Goal: Contribute content: Add original content to the website for others to see

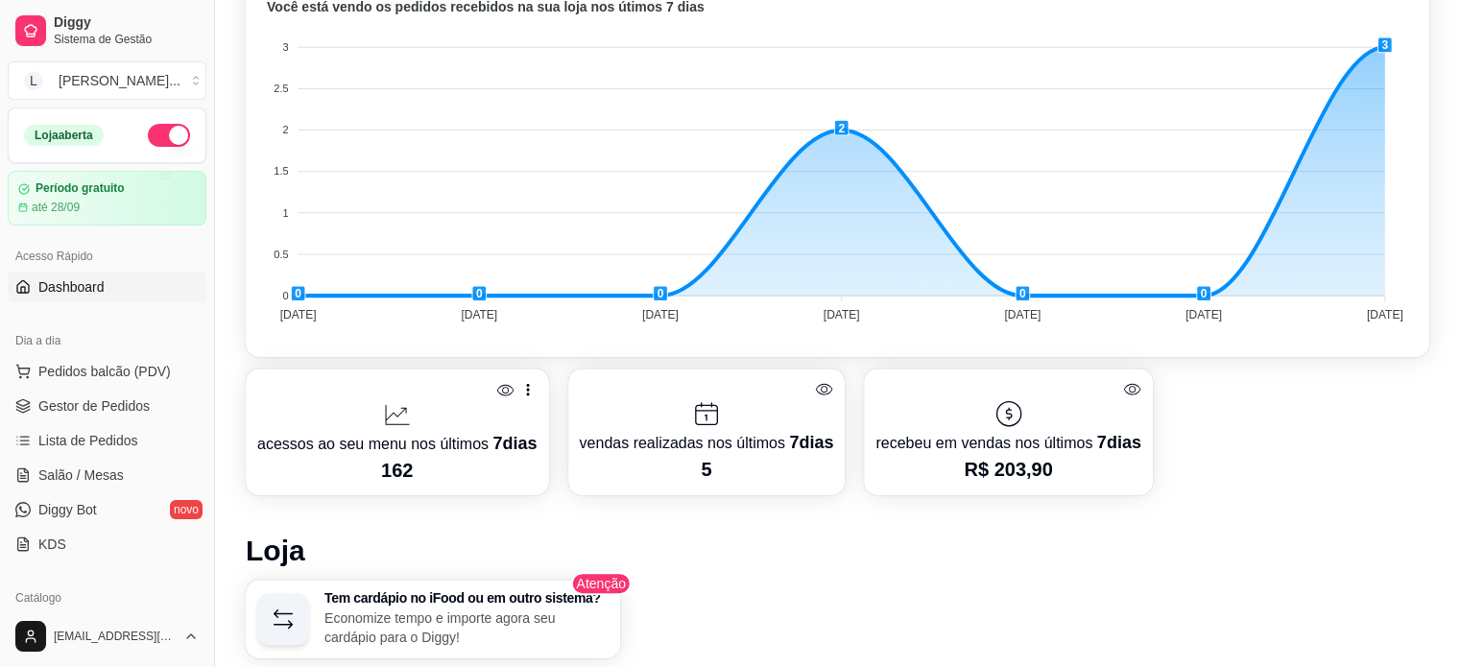
scroll to position [672, 0]
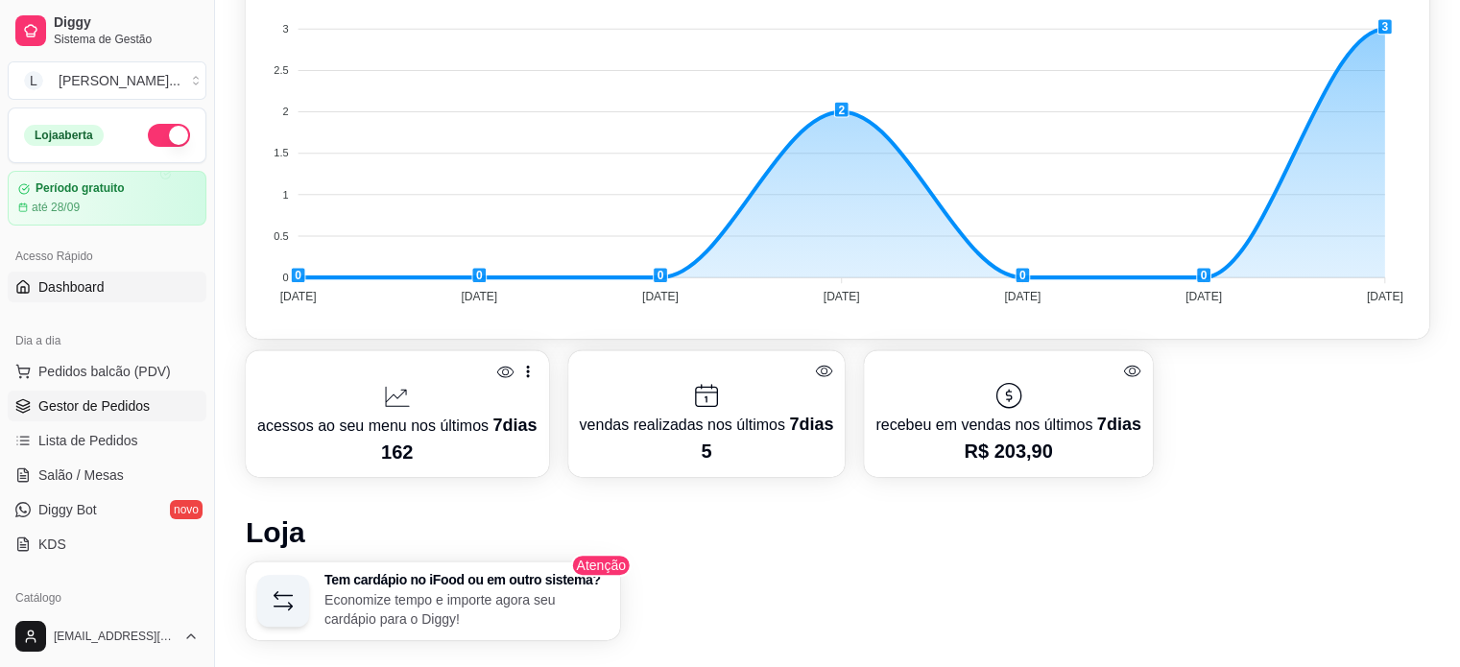
click at [154, 413] on link "Gestor de Pedidos" at bounding box center [107, 406] width 199 height 31
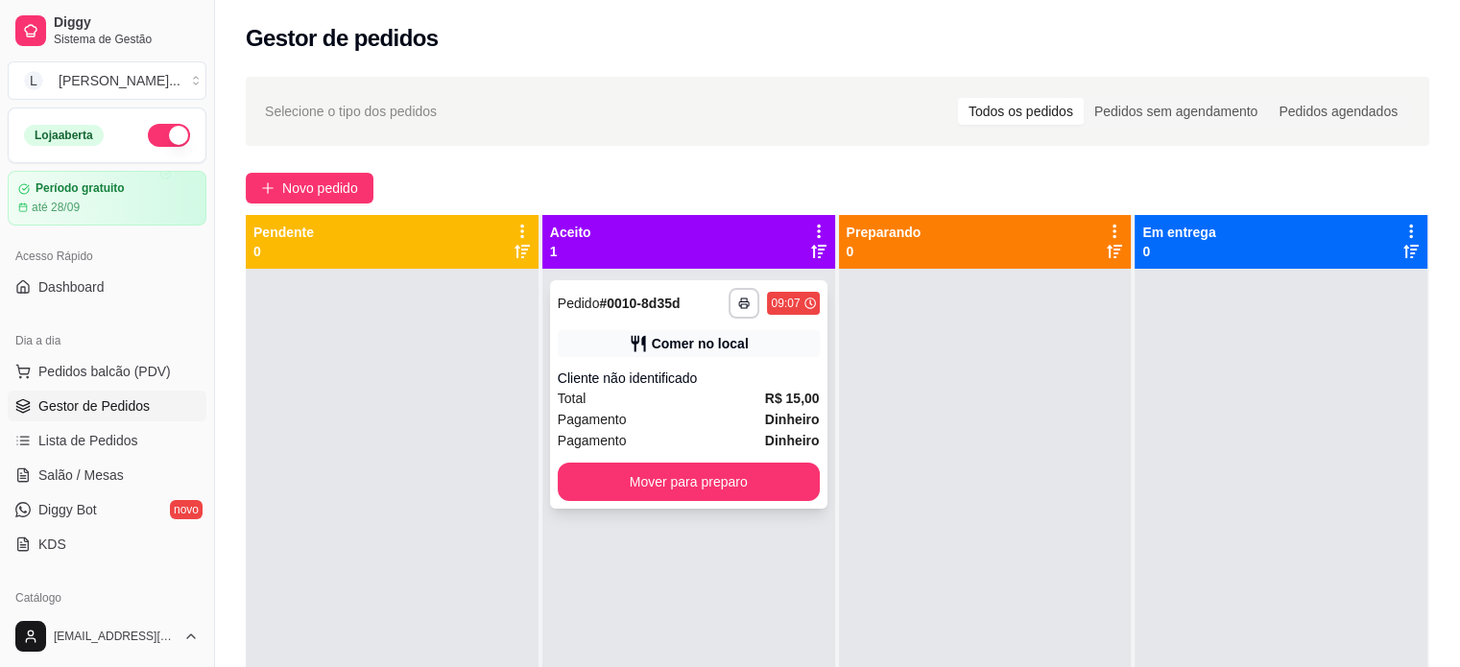
click at [671, 360] on div "**********" at bounding box center [688, 394] width 277 height 228
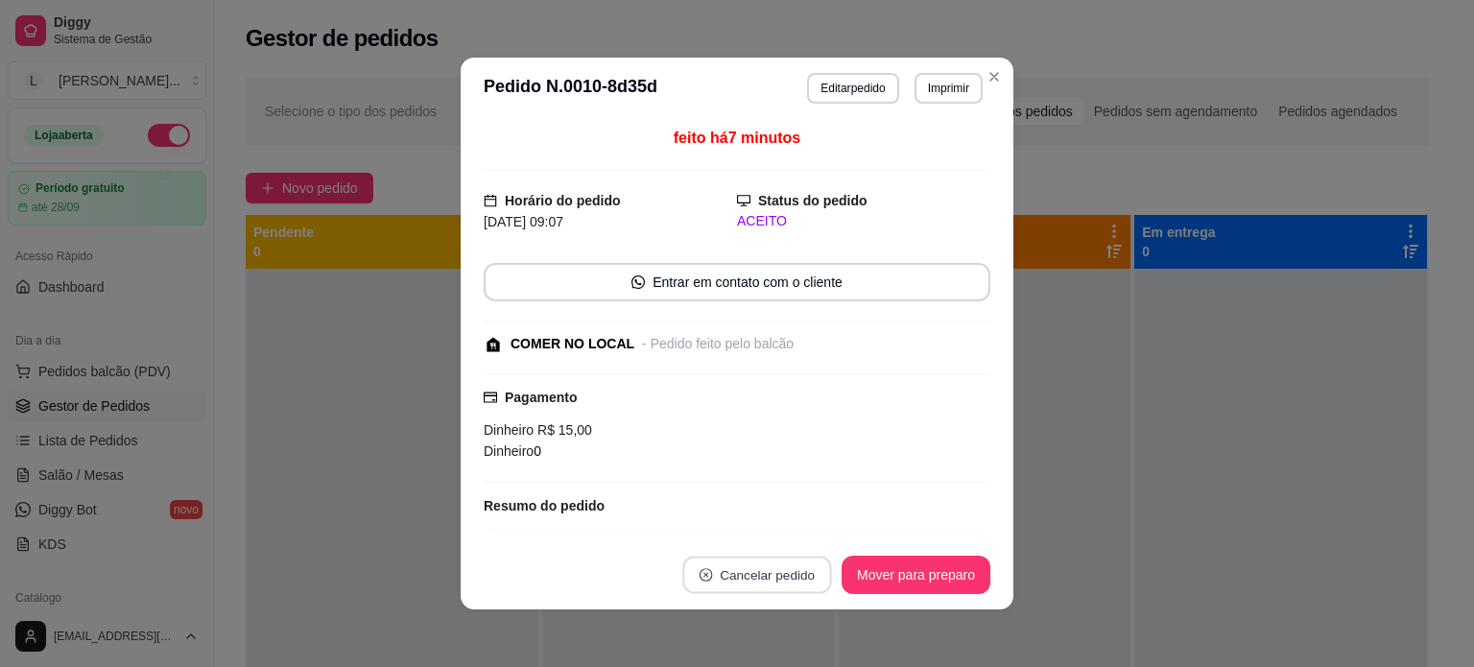
click at [761, 585] on button "Cancelar pedido" at bounding box center [756, 575] width 149 height 37
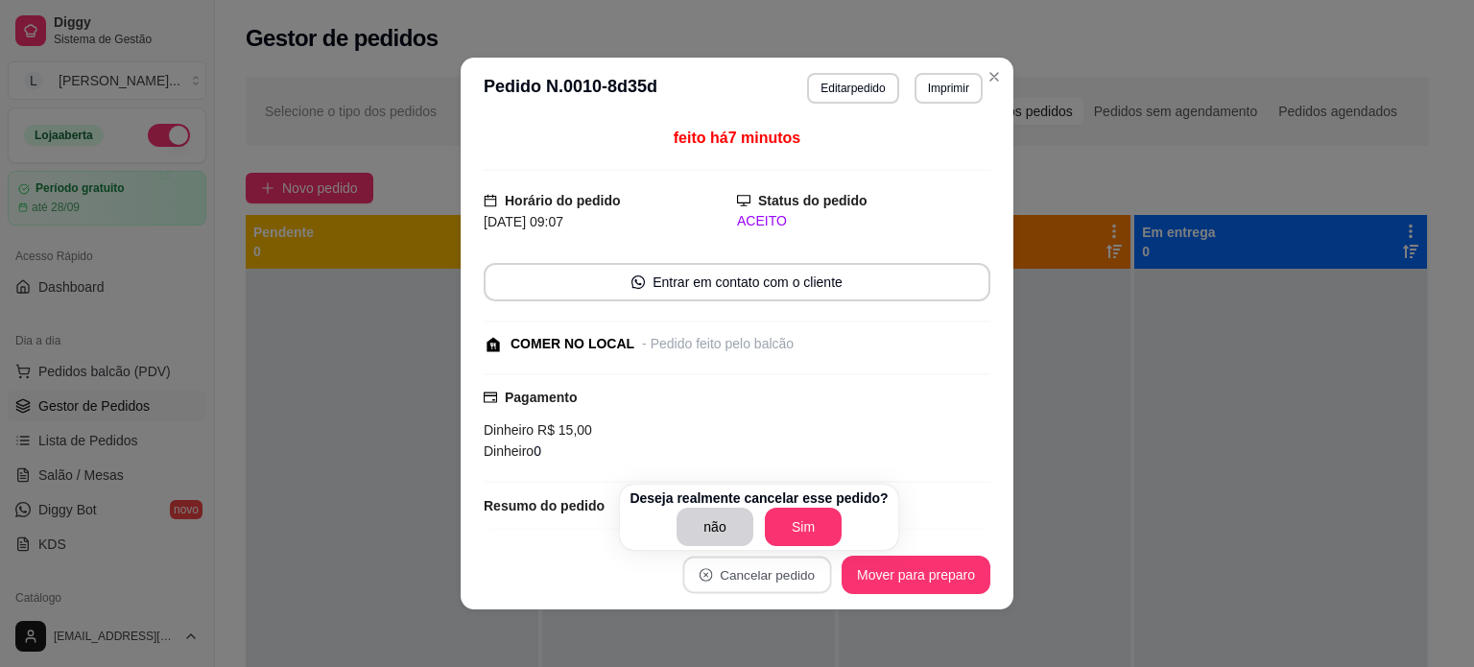
click at [919, 453] on div "Dinheiro 0" at bounding box center [737, 451] width 507 height 21
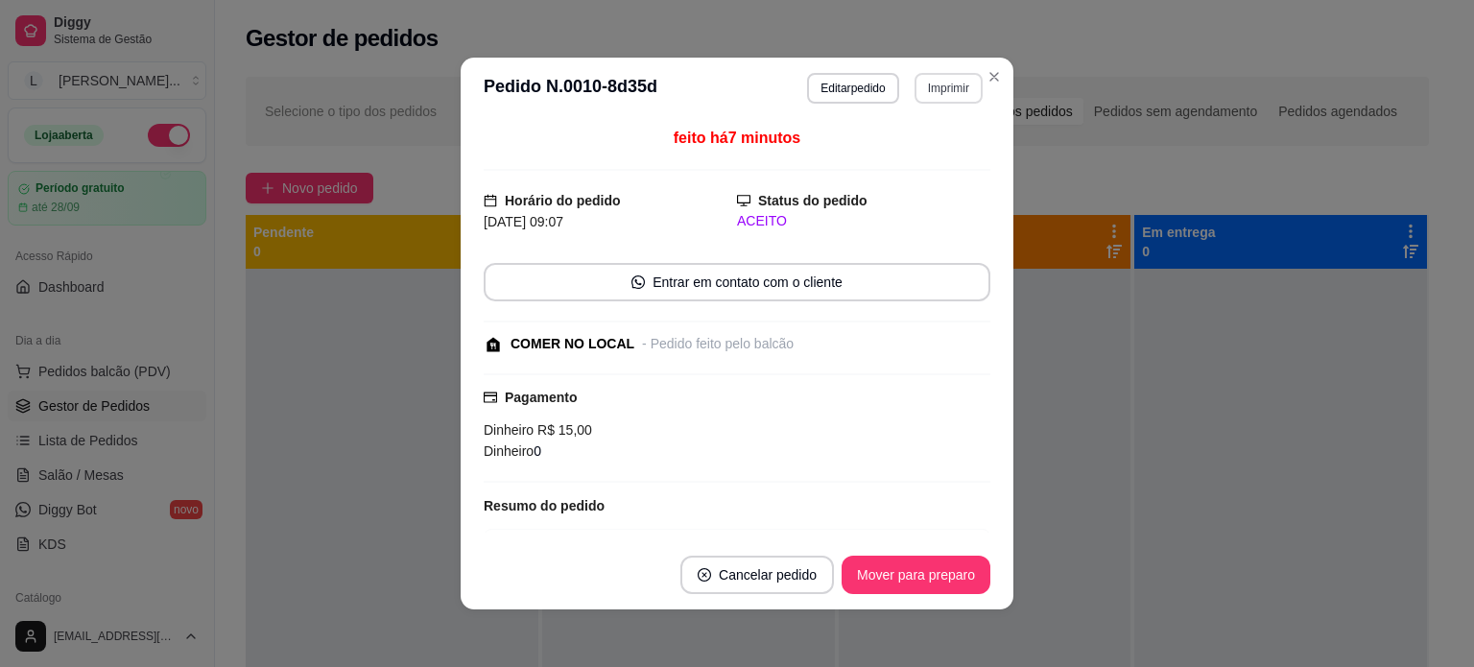
click at [944, 90] on button "Imprimir" at bounding box center [949, 88] width 68 height 31
click at [938, 153] on button "Impressora" at bounding box center [907, 155] width 139 height 31
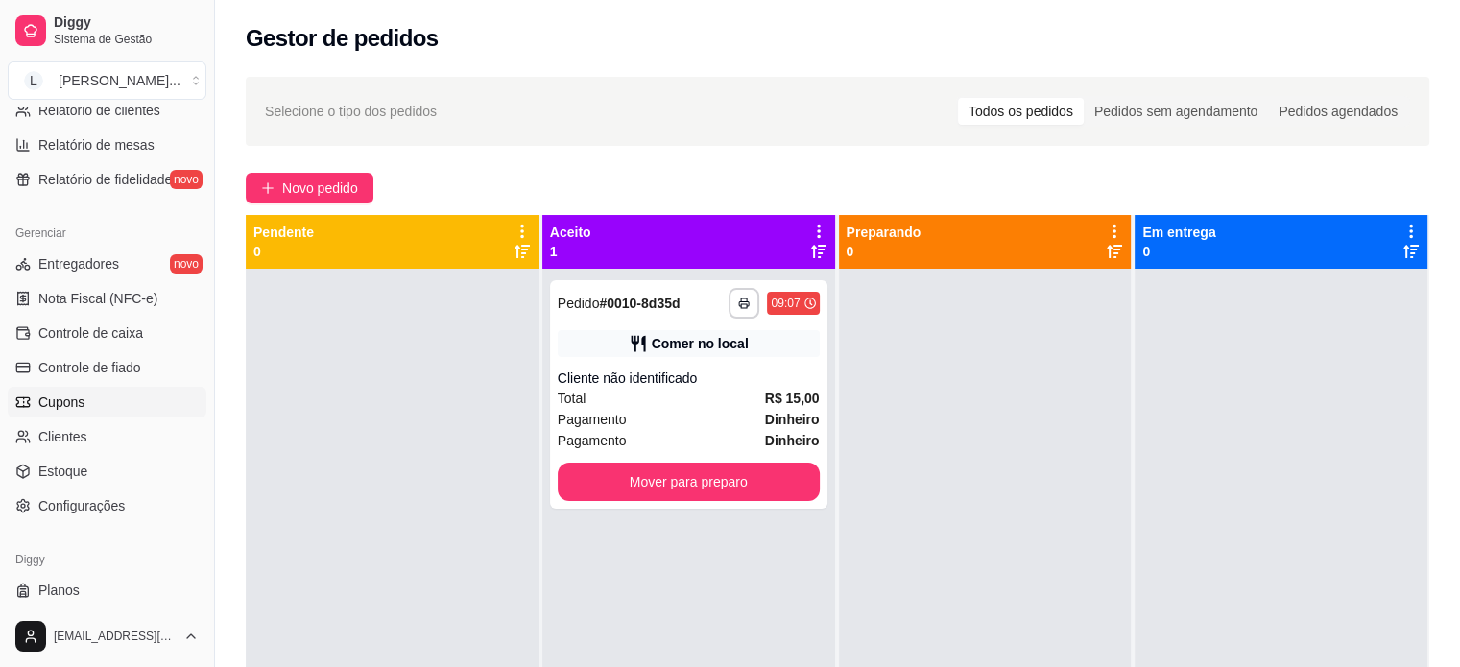
scroll to position [713, 0]
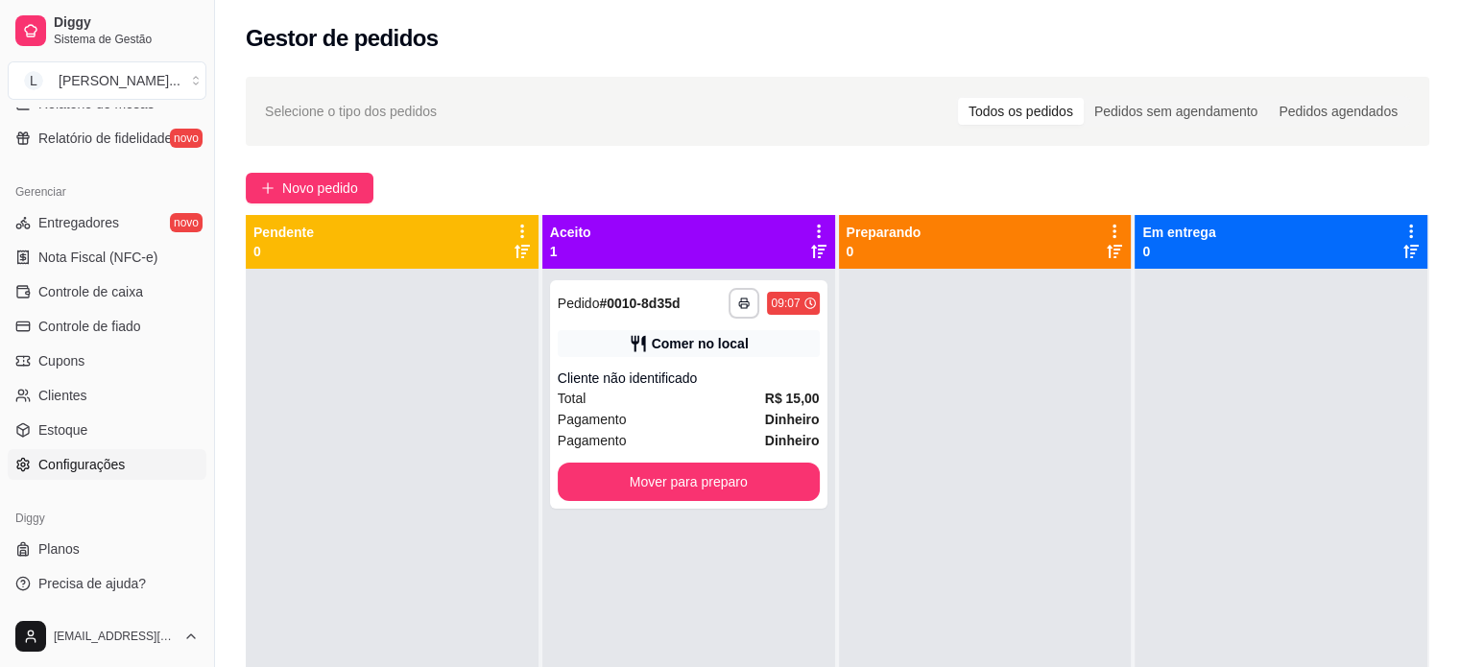
click at [107, 464] on span "Configurações" at bounding box center [81, 464] width 86 height 19
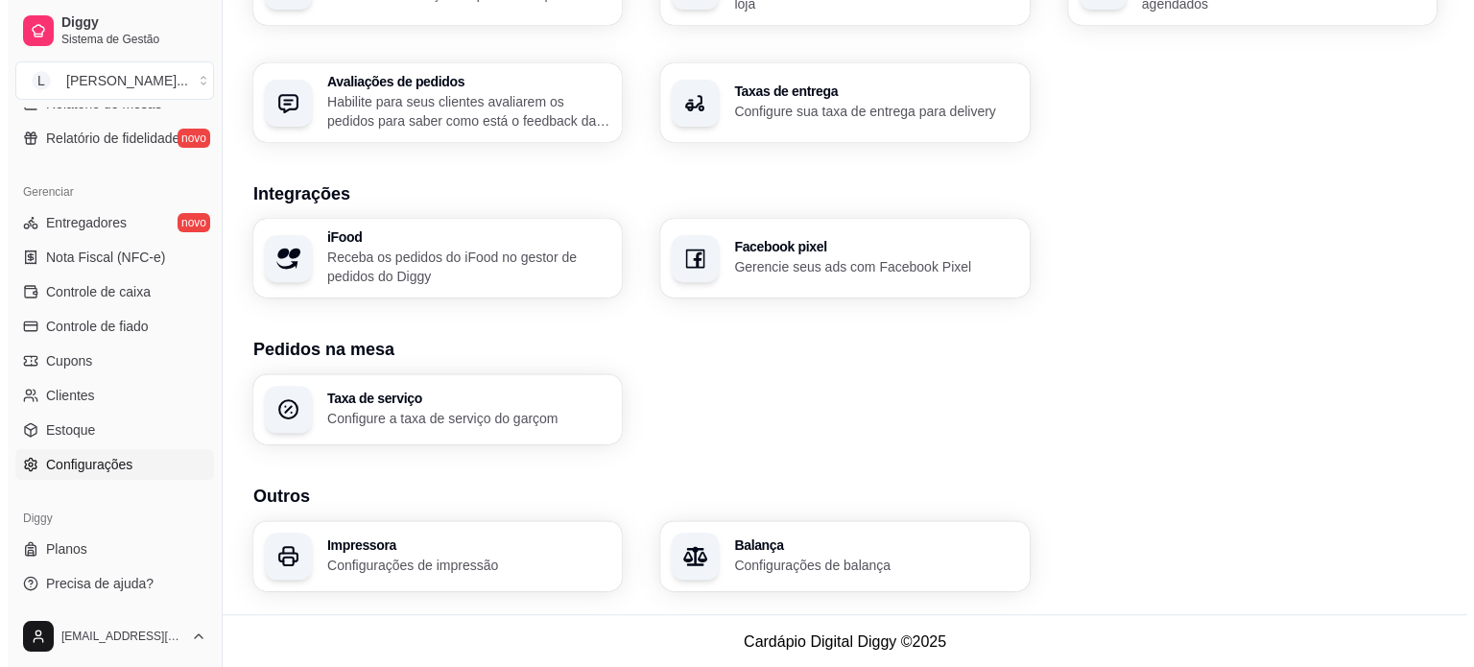
scroll to position [677, 0]
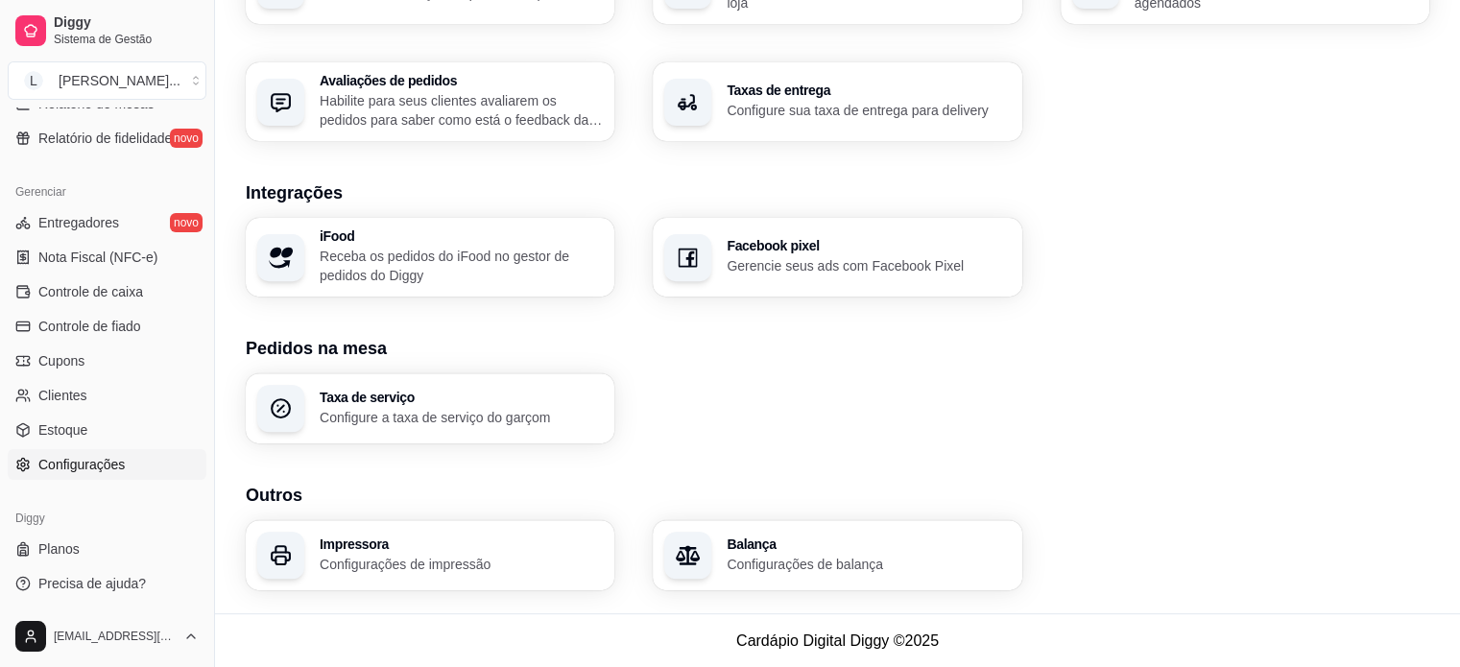
click at [365, 544] on h3 "Impressora" at bounding box center [461, 543] width 283 height 13
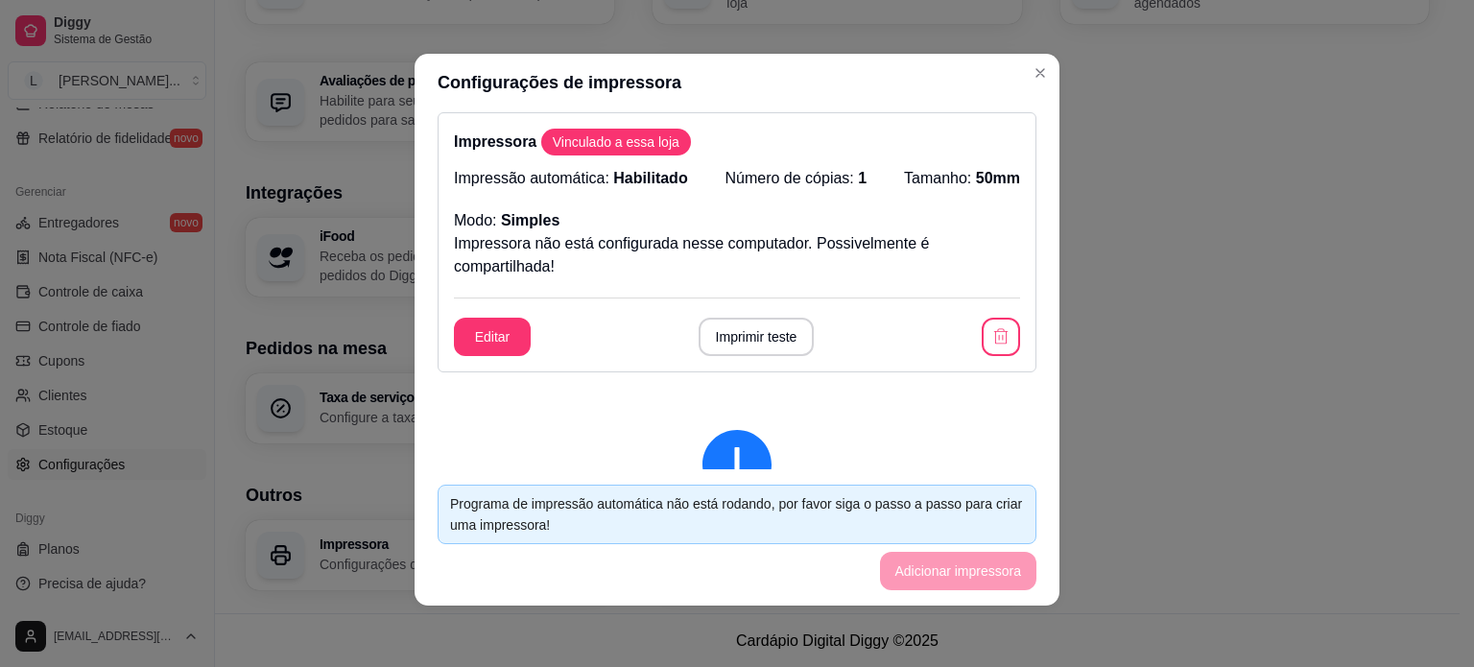
scroll to position [0, 0]
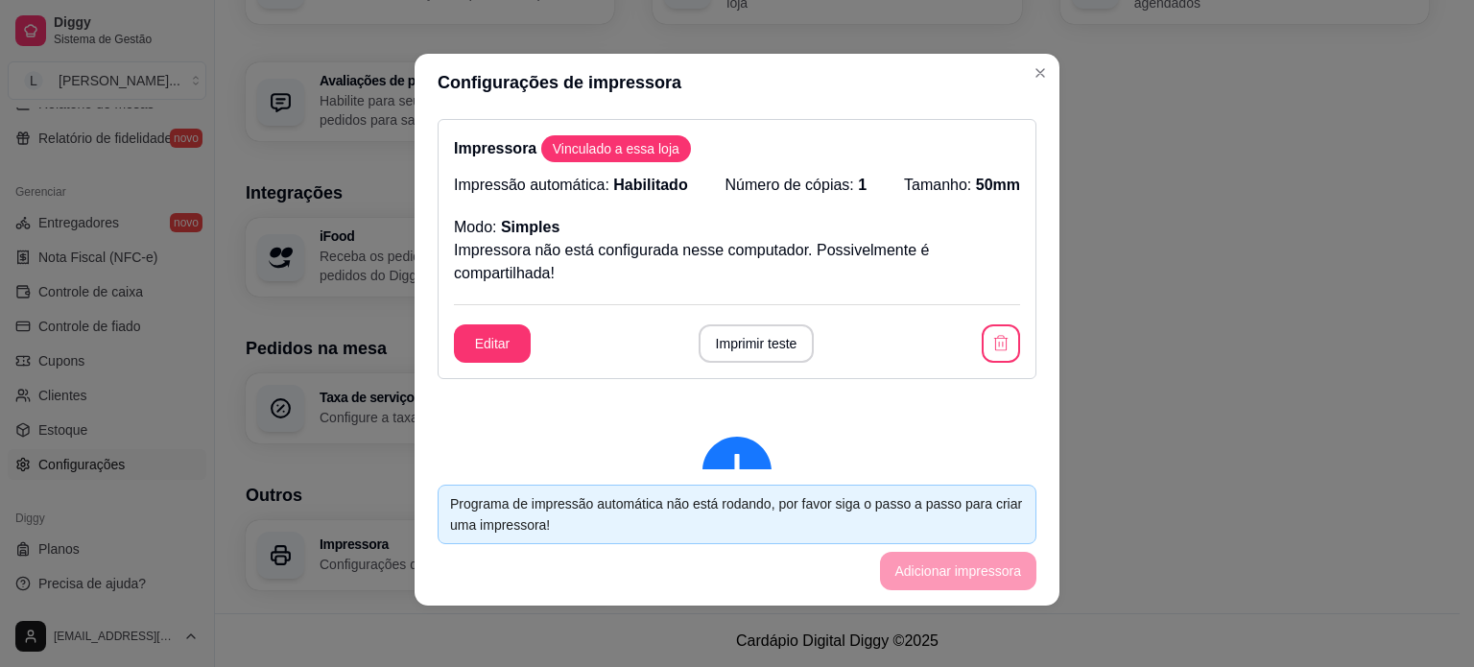
click at [953, 576] on footer "Programa de impressão automática não está rodando, por favor siga o passo a pas…" at bounding box center [737, 537] width 645 height 136
click at [936, 577] on footer "Programa de impressão automática não está rodando, por favor siga o passo a pas…" at bounding box center [737, 537] width 645 height 136
drag, startPoint x: 1035, startPoint y: 202, endPoint x: 1038, endPoint y: 216, distance: 14.9
click at [1038, 216] on div "Impressora Vinculado a essa loja Impressão automática: Habilitado Número de cóp…" at bounding box center [737, 290] width 645 height 358
click at [751, 346] on button "Imprimir teste" at bounding box center [756, 343] width 112 height 37
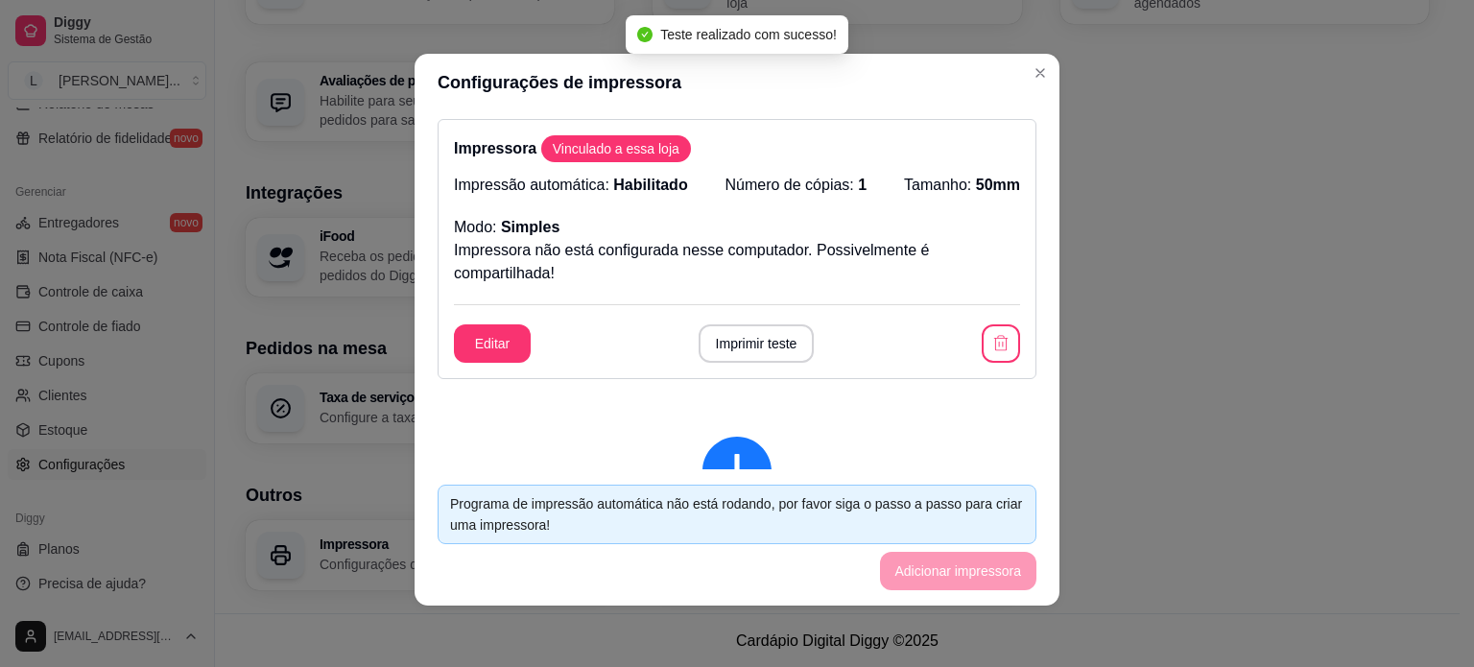
click at [954, 579] on footer "Programa de impressão automática não está rodando, por favor siga o passo a pas…" at bounding box center [737, 537] width 645 height 136
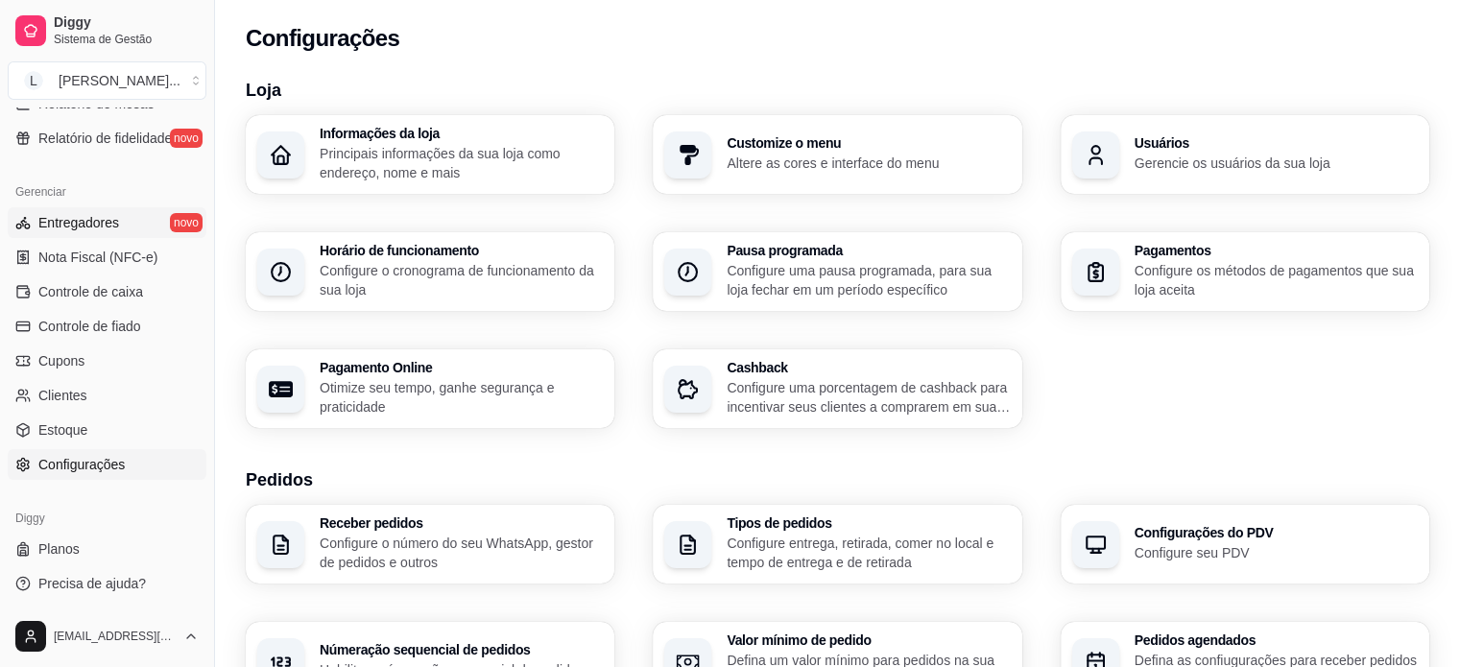
scroll to position [329, 0]
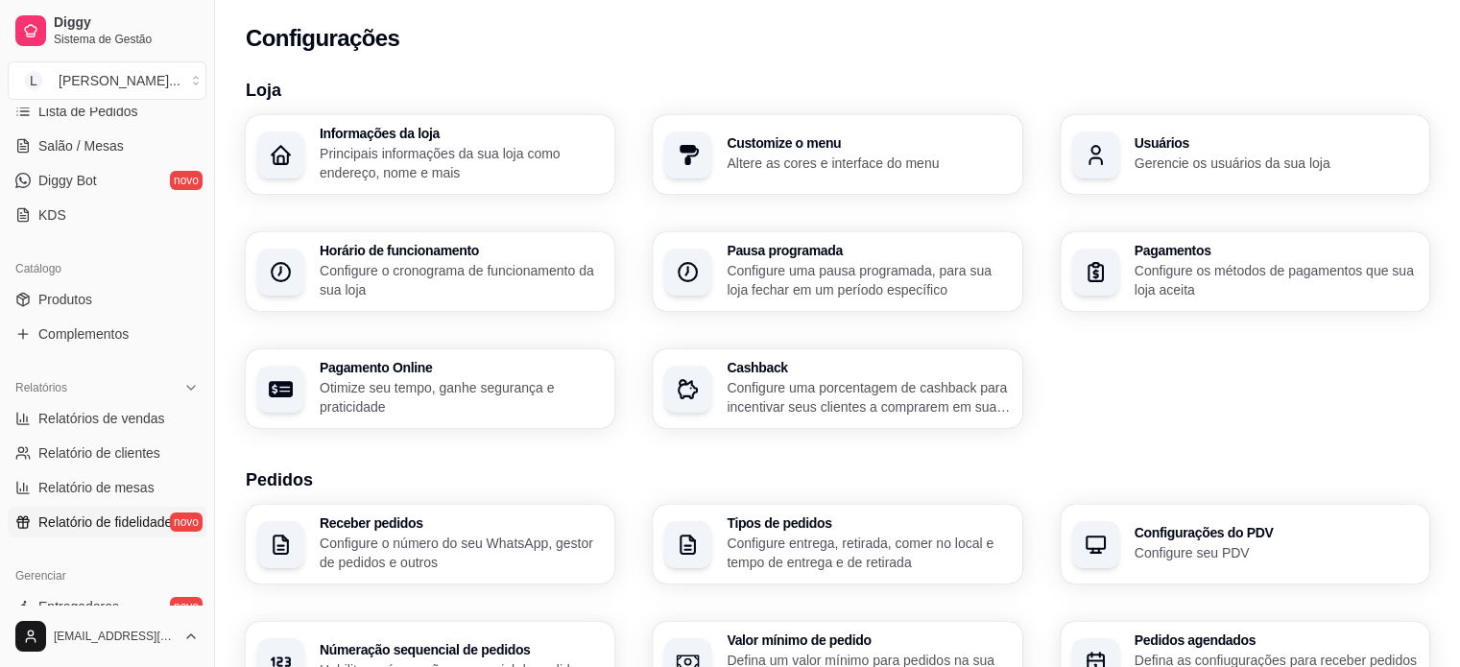
click at [111, 527] on span "Relatório de fidelidade" at bounding box center [104, 522] width 133 height 19
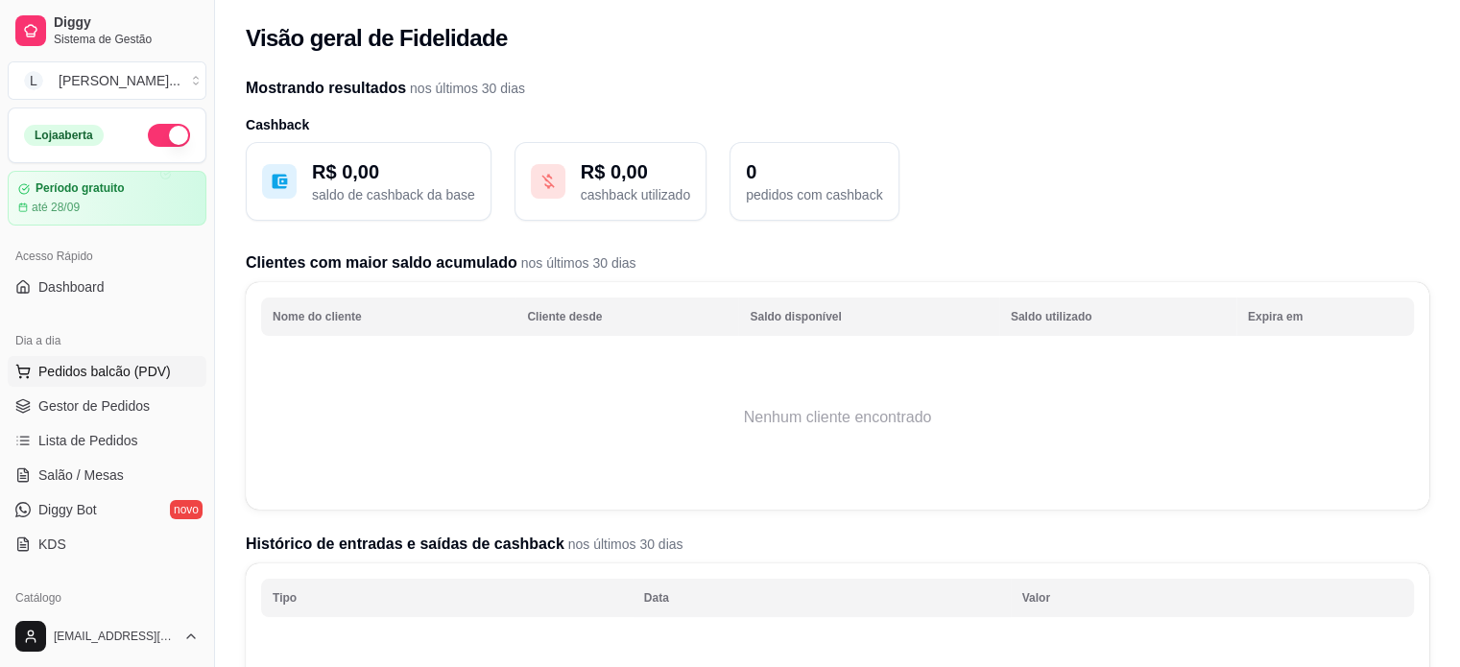
click at [100, 375] on span "Pedidos balcão (PDV)" at bounding box center [104, 371] width 132 height 19
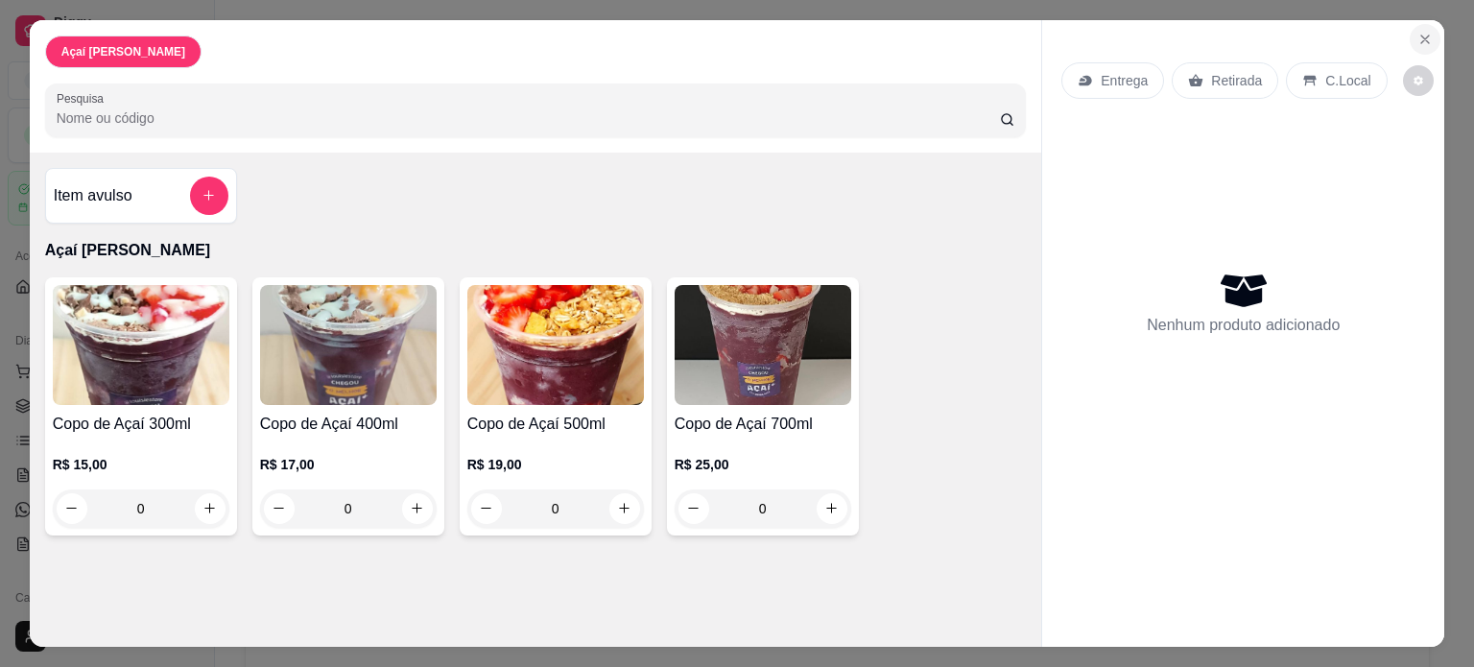
click at [1421, 36] on icon "Close" at bounding box center [1425, 40] width 8 height 8
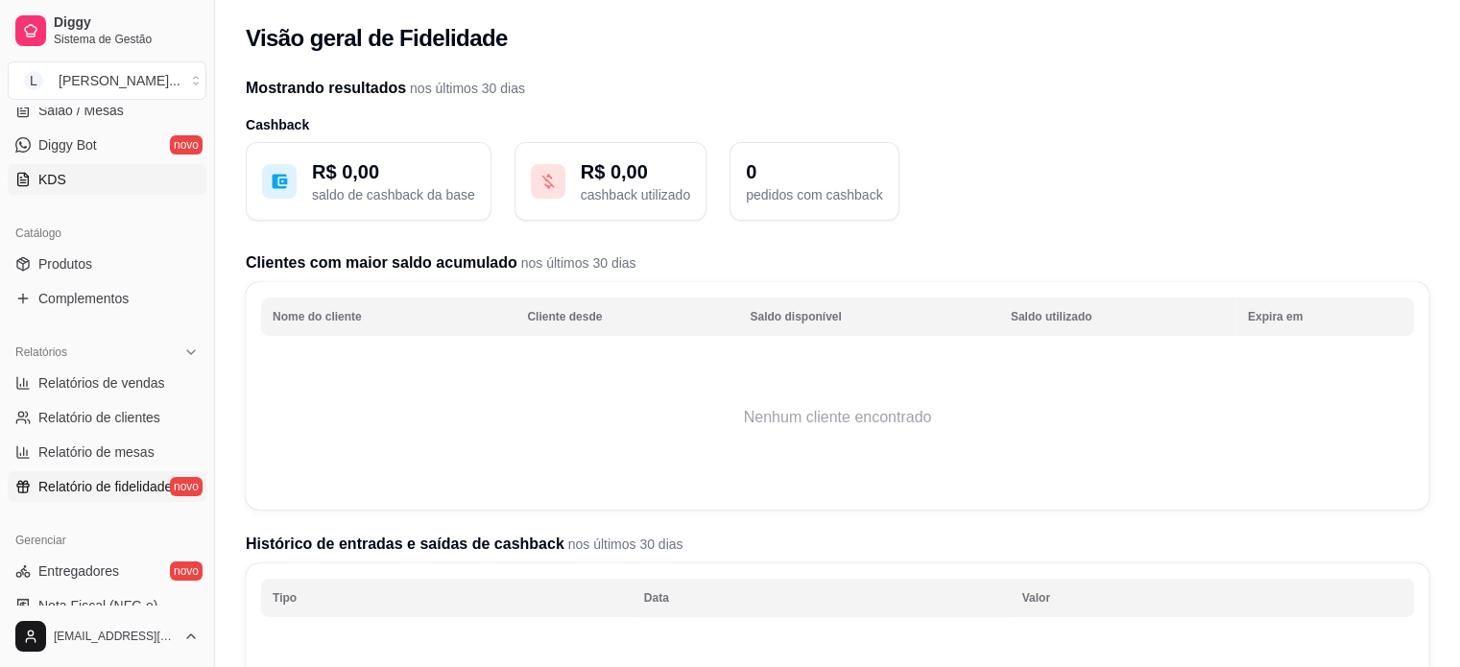
scroll to position [384, 0]
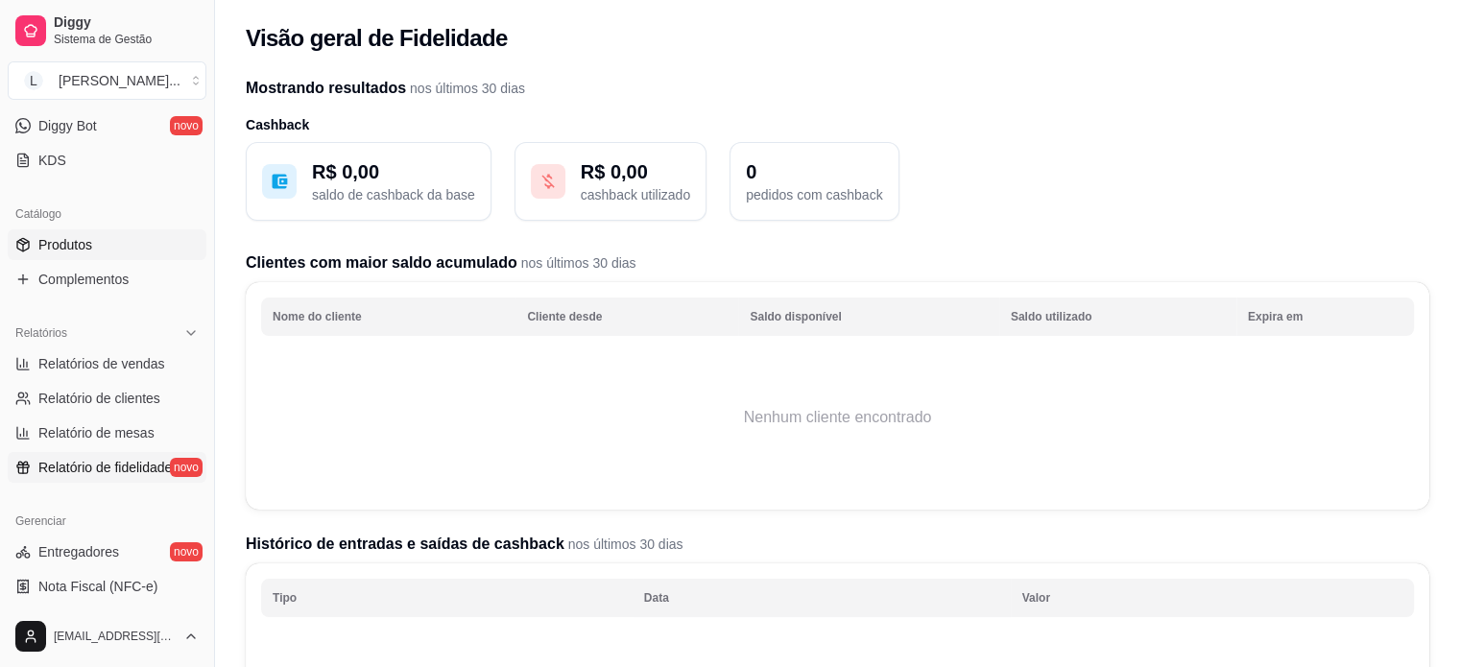
click at [100, 251] on link "Produtos" at bounding box center [107, 244] width 199 height 31
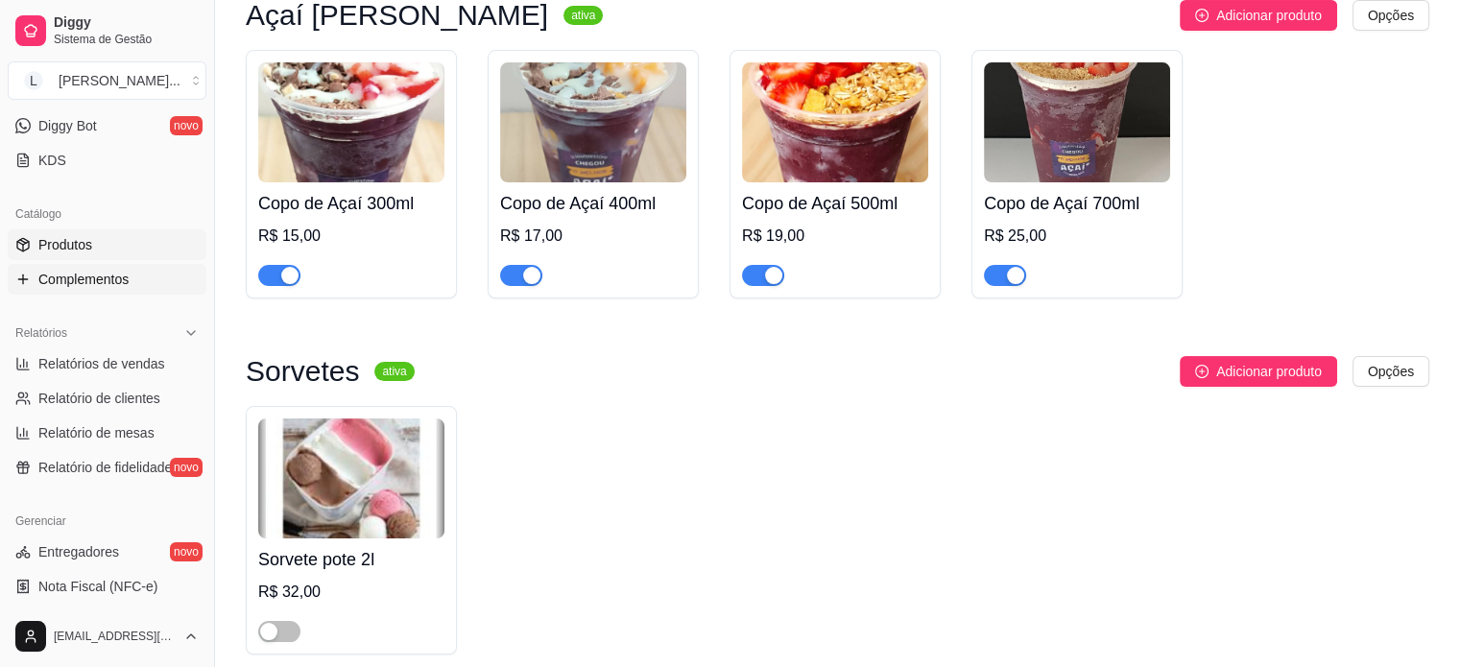
scroll to position [288, 0]
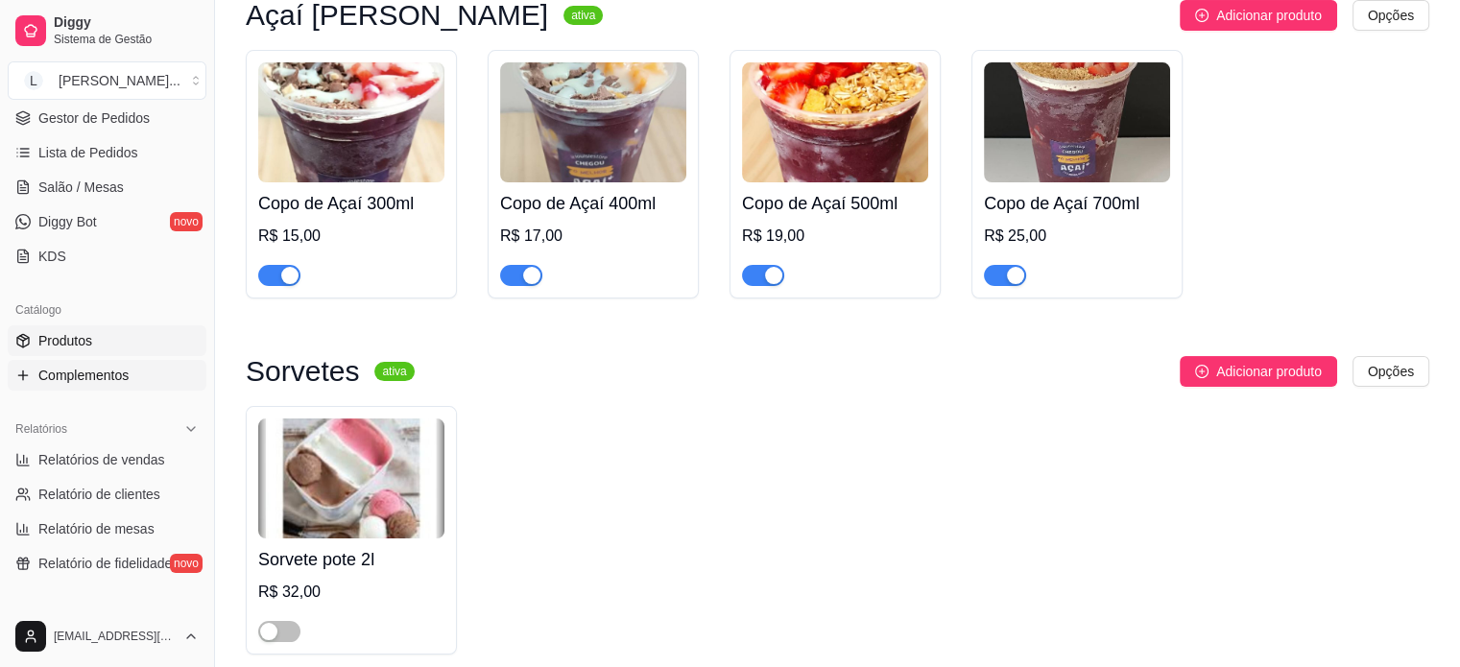
click at [160, 377] on link "Complementos" at bounding box center [107, 375] width 199 height 31
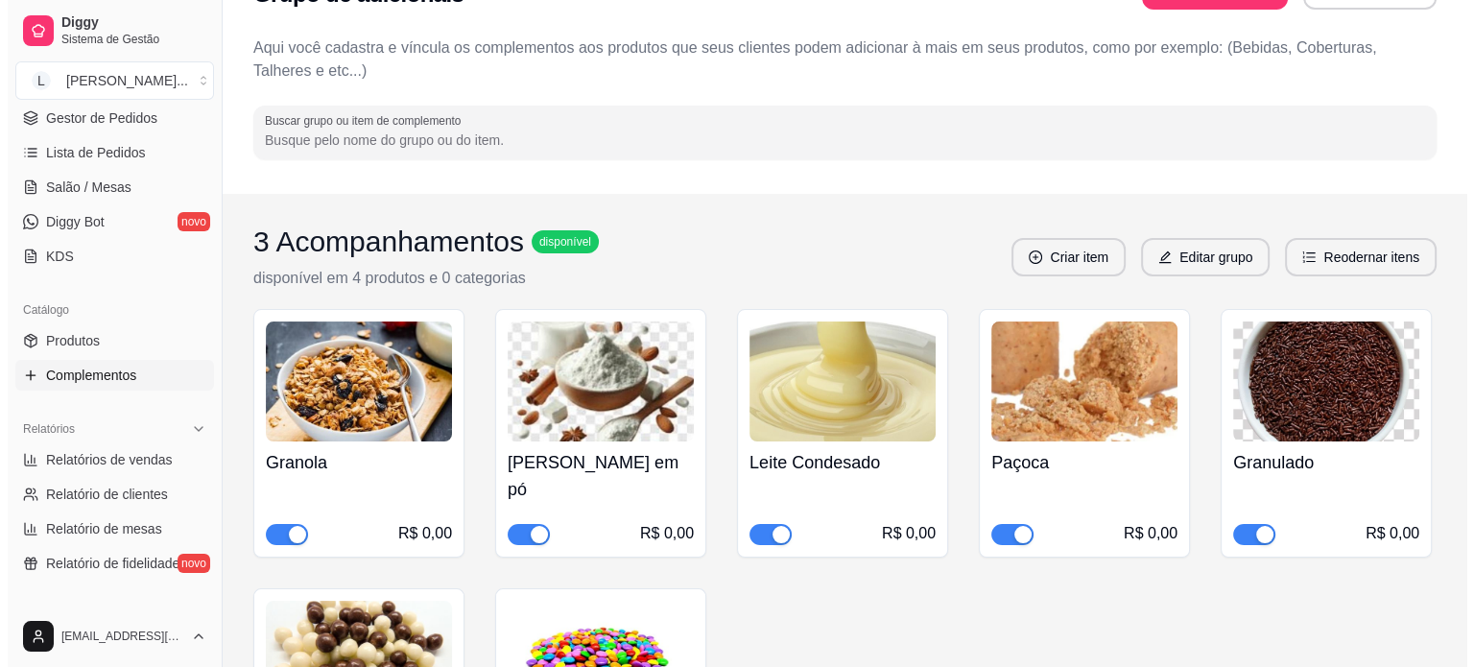
scroll to position [96, 0]
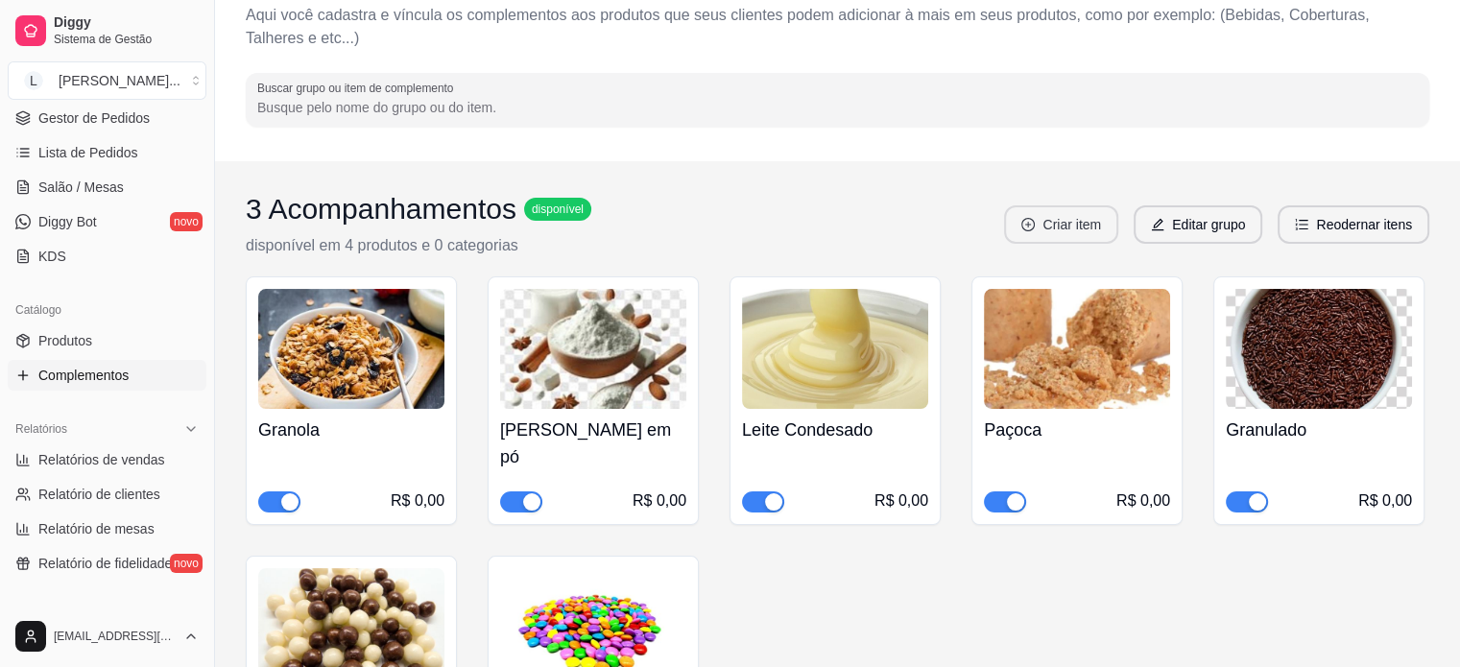
click at [1058, 229] on button "Criar item" at bounding box center [1061, 224] width 114 height 38
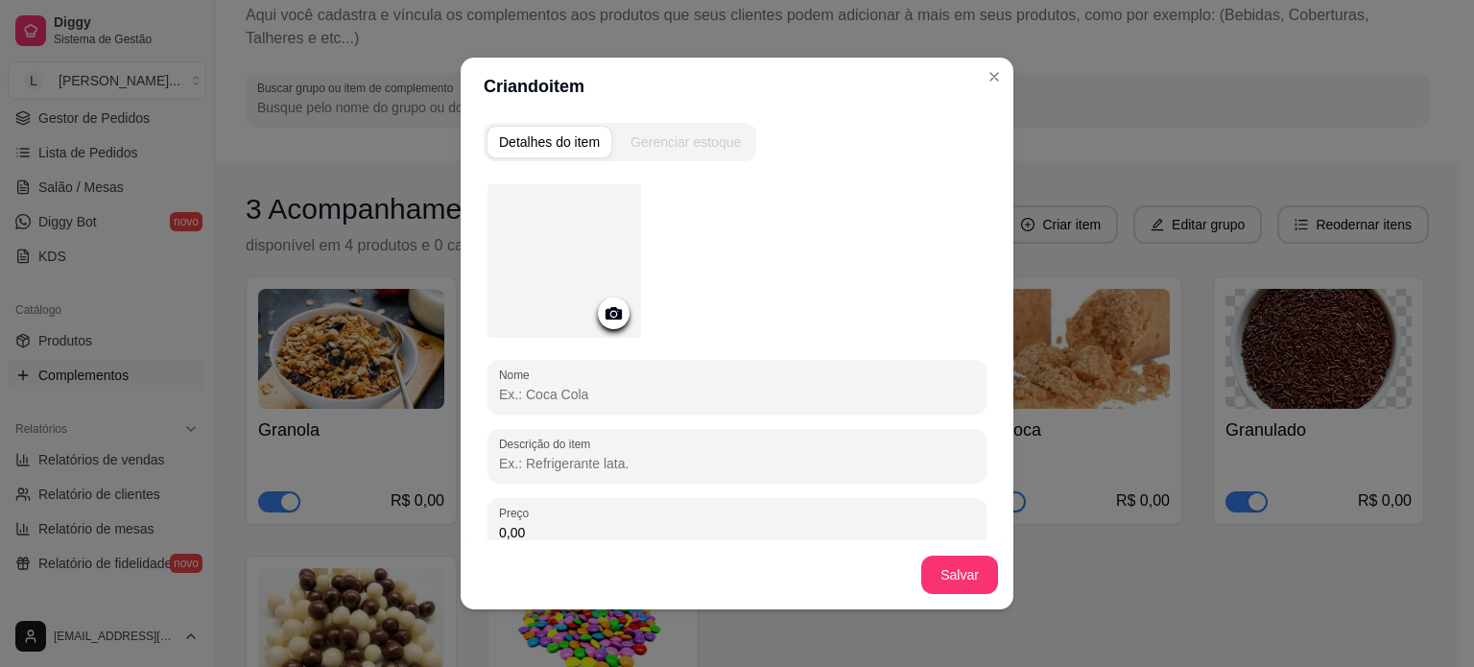
click at [612, 310] on icon at bounding box center [614, 313] width 16 height 12
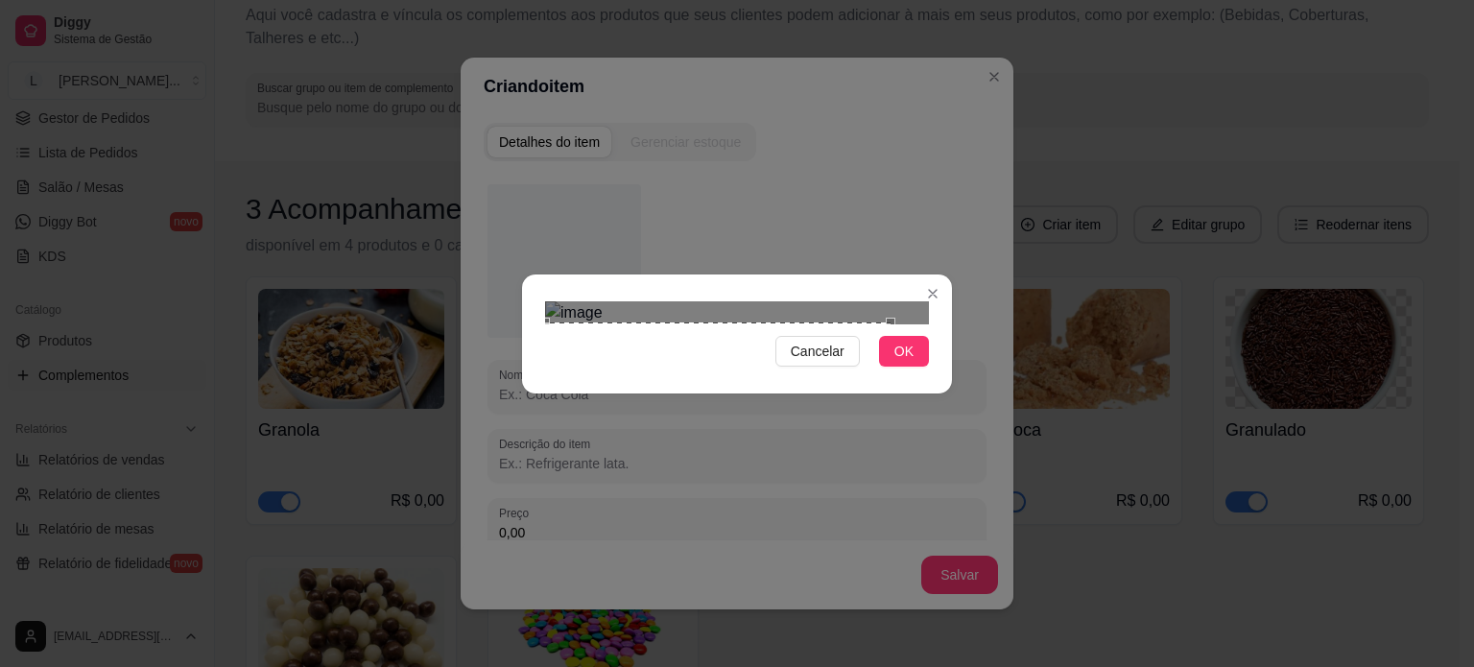
click at [751, 322] on div "Use the arrow keys to move the crop selection area" at bounding box center [718, 454] width 346 height 265
click at [907, 362] on span "OK" at bounding box center [904, 351] width 19 height 21
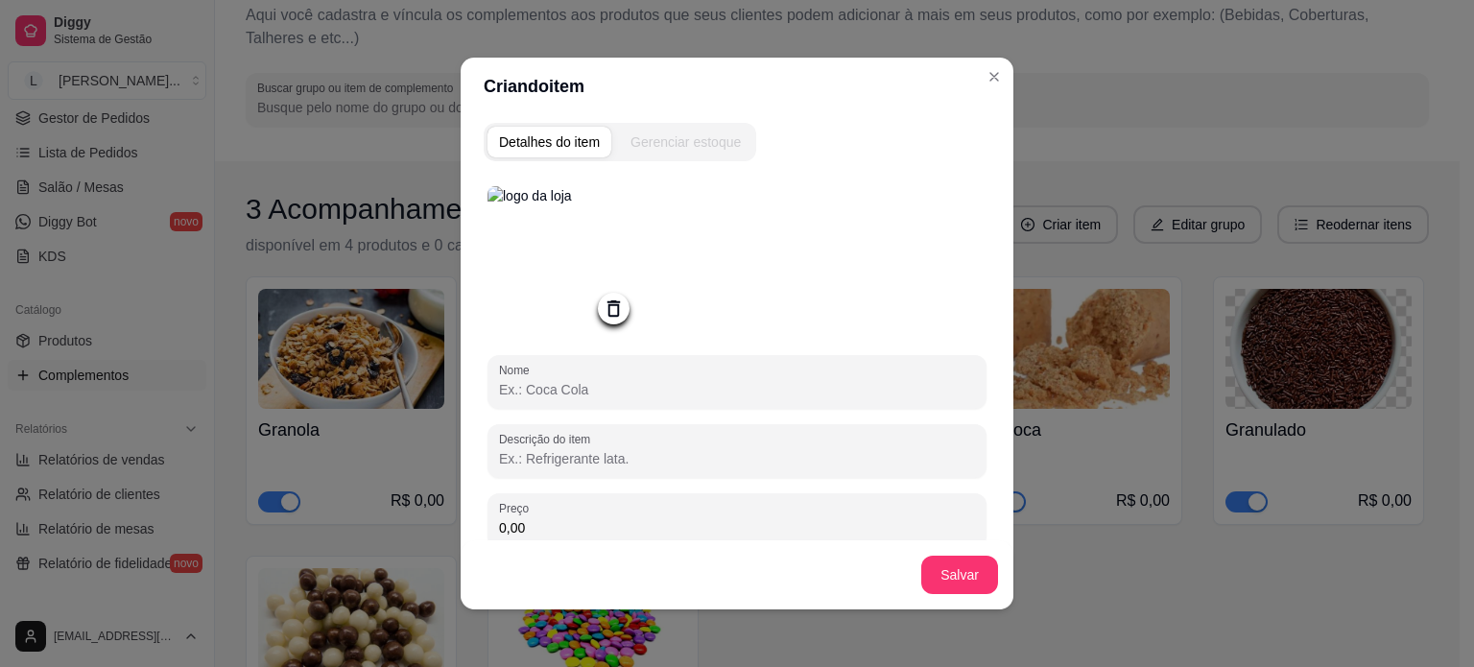
click at [603, 304] on icon at bounding box center [614, 309] width 22 height 22
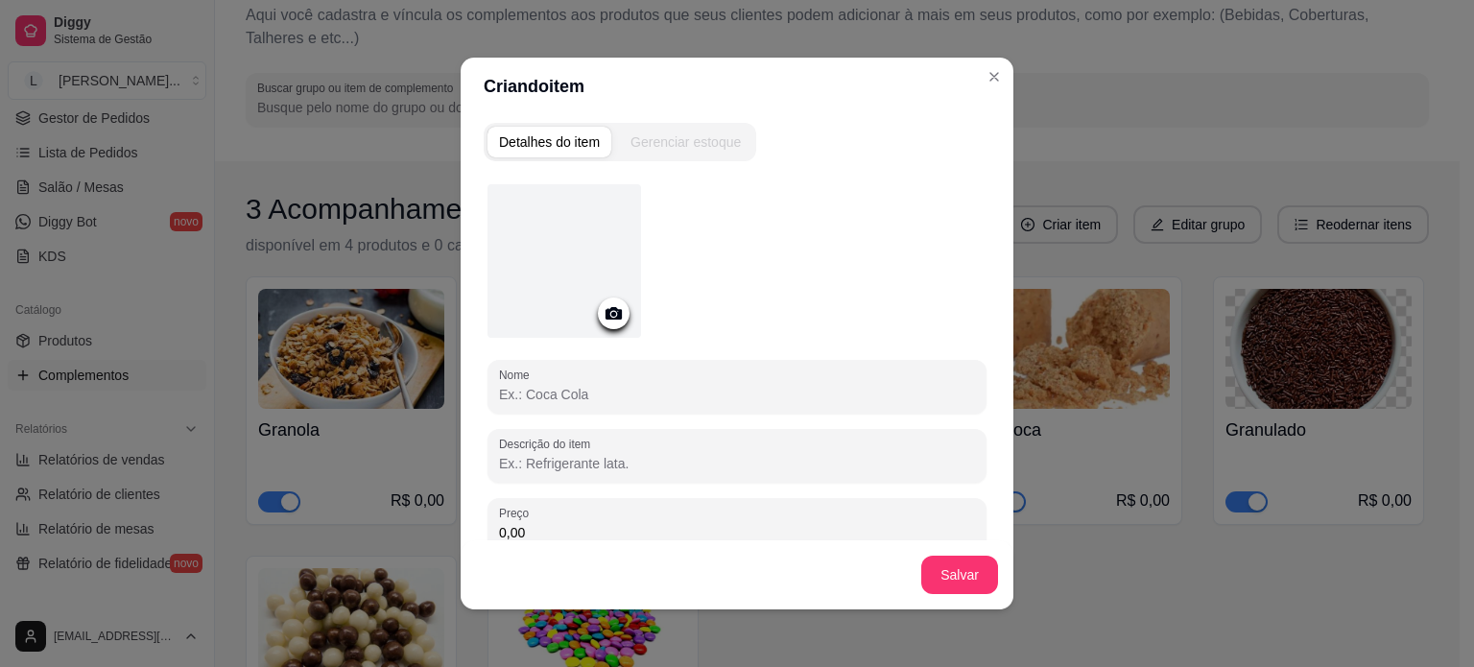
click at [604, 252] on div at bounding box center [565, 261] width 154 height 154
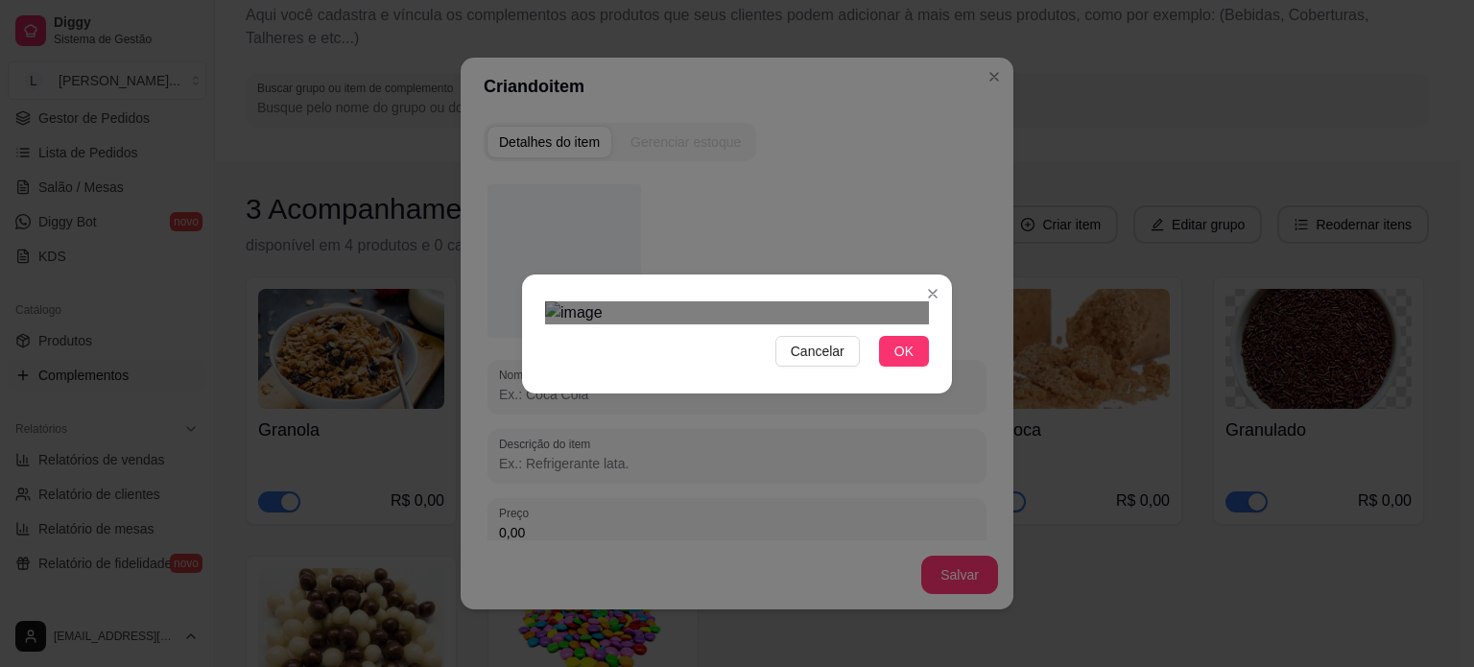
click at [907, 324] on div at bounding box center [737, 312] width 384 height 23
click at [816, 324] on img at bounding box center [737, 312] width 384 height 23
click at [879, 374] on div "Cancelar OK" at bounding box center [737, 334] width 430 height 81
click at [896, 367] on button "OK" at bounding box center [904, 351] width 50 height 31
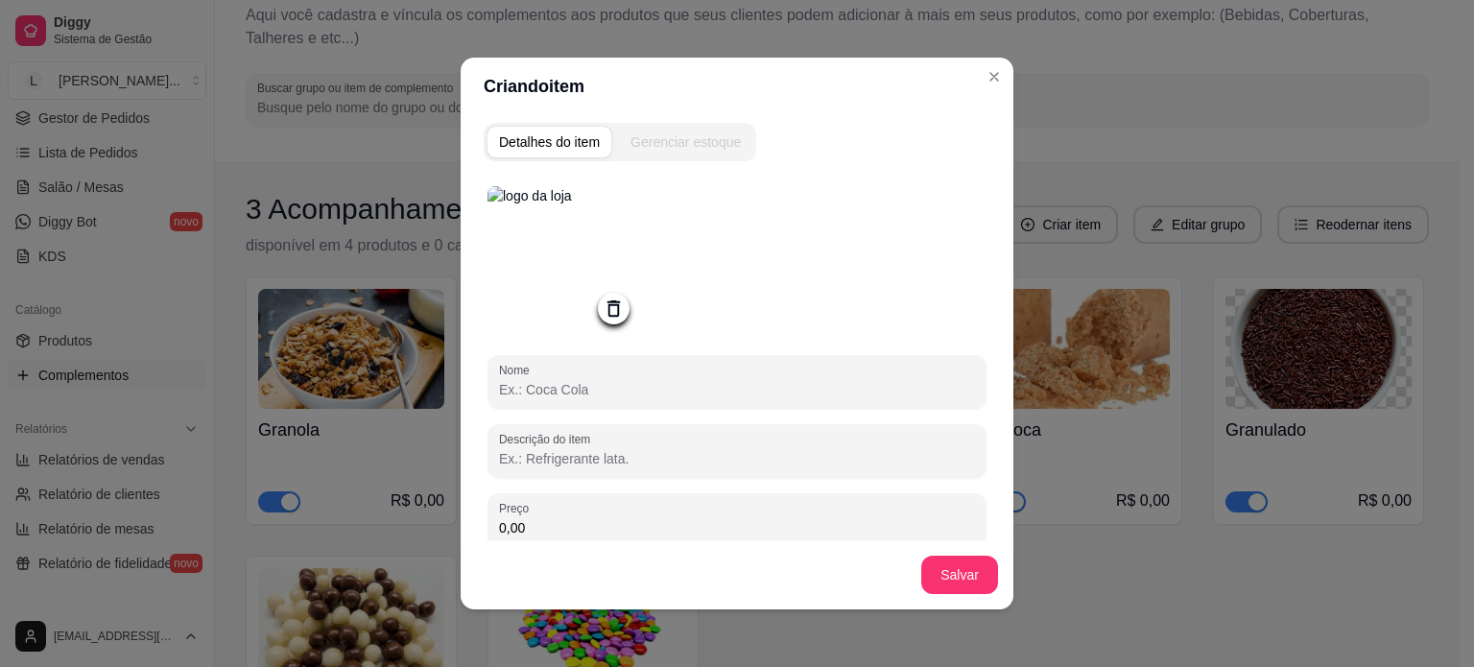
click at [638, 387] on input "Nome" at bounding box center [737, 389] width 476 height 19
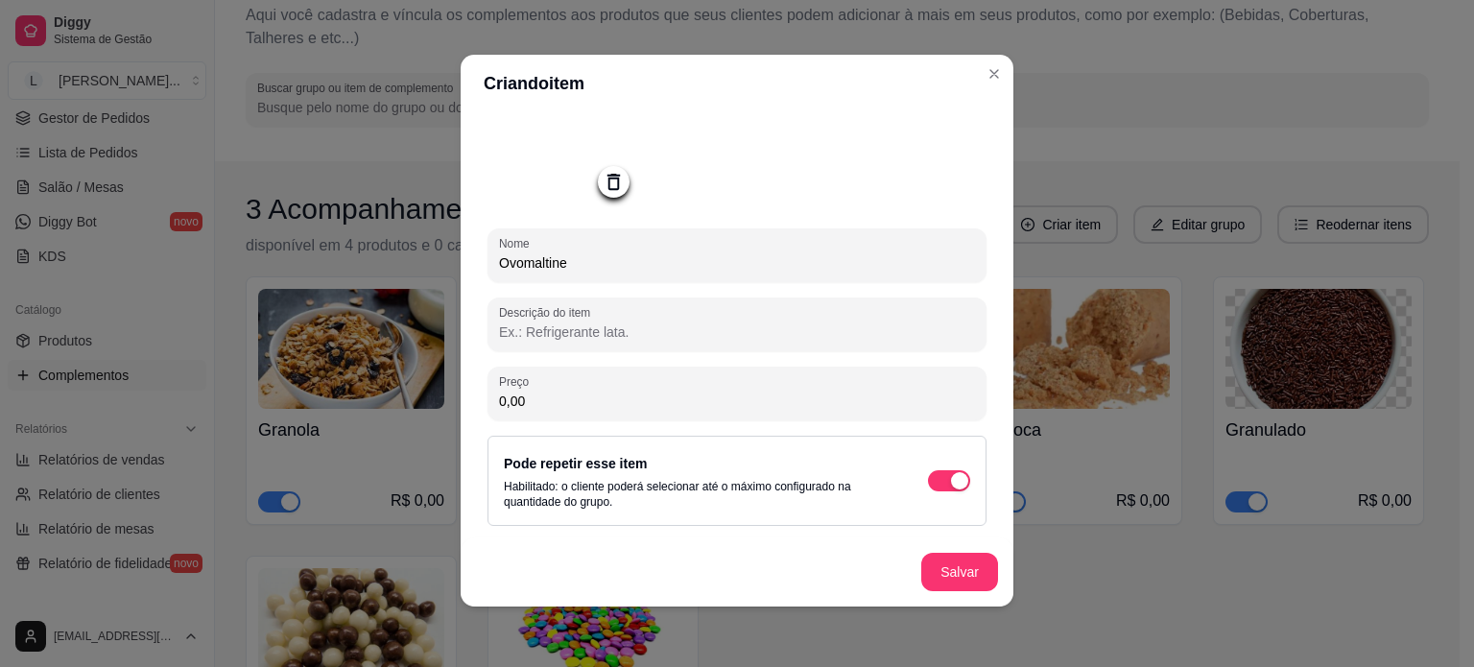
scroll to position [4, 0]
type input "Ovomaltine"
click at [959, 568] on button "Salvar" at bounding box center [959, 571] width 75 height 37
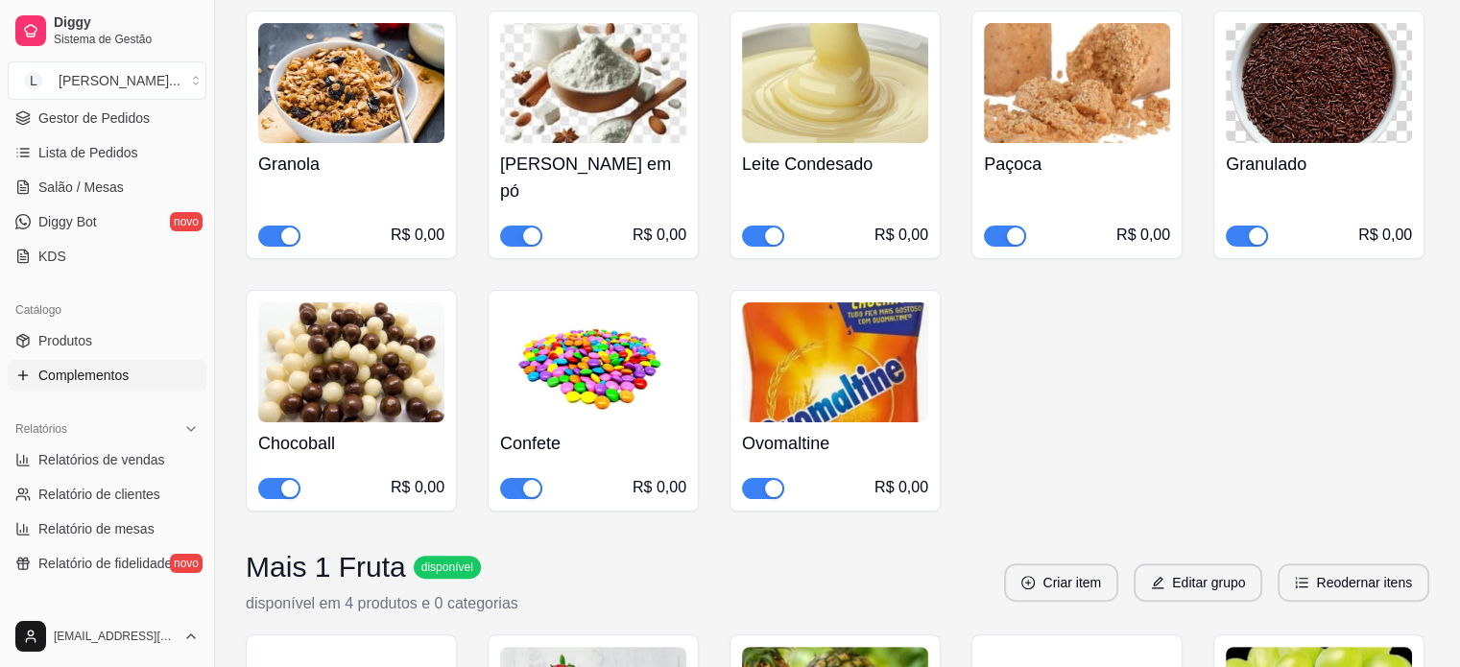
scroll to position [0, 0]
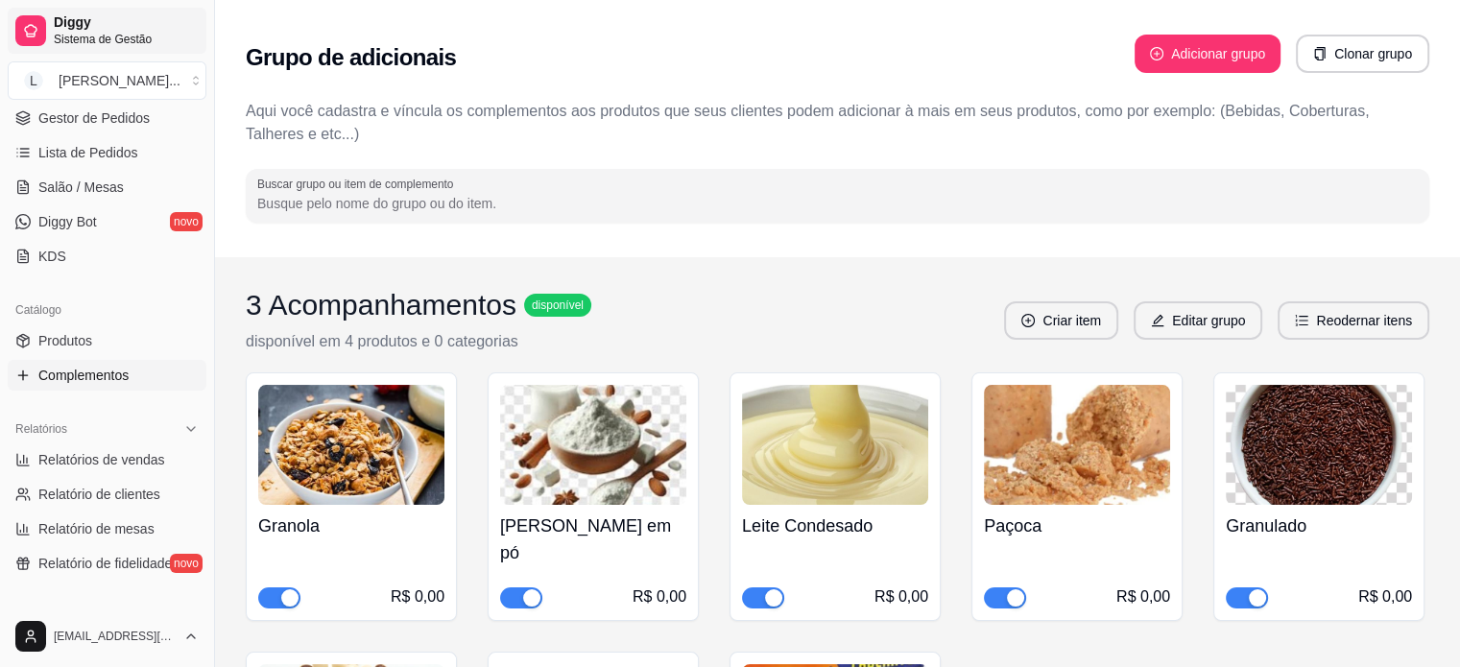
drag, startPoint x: 75, startPoint y: 36, endPoint x: 99, endPoint y: 33, distance: 24.2
click at [75, 36] on span "Sistema de Gestão" at bounding box center [126, 39] width 145 height 15
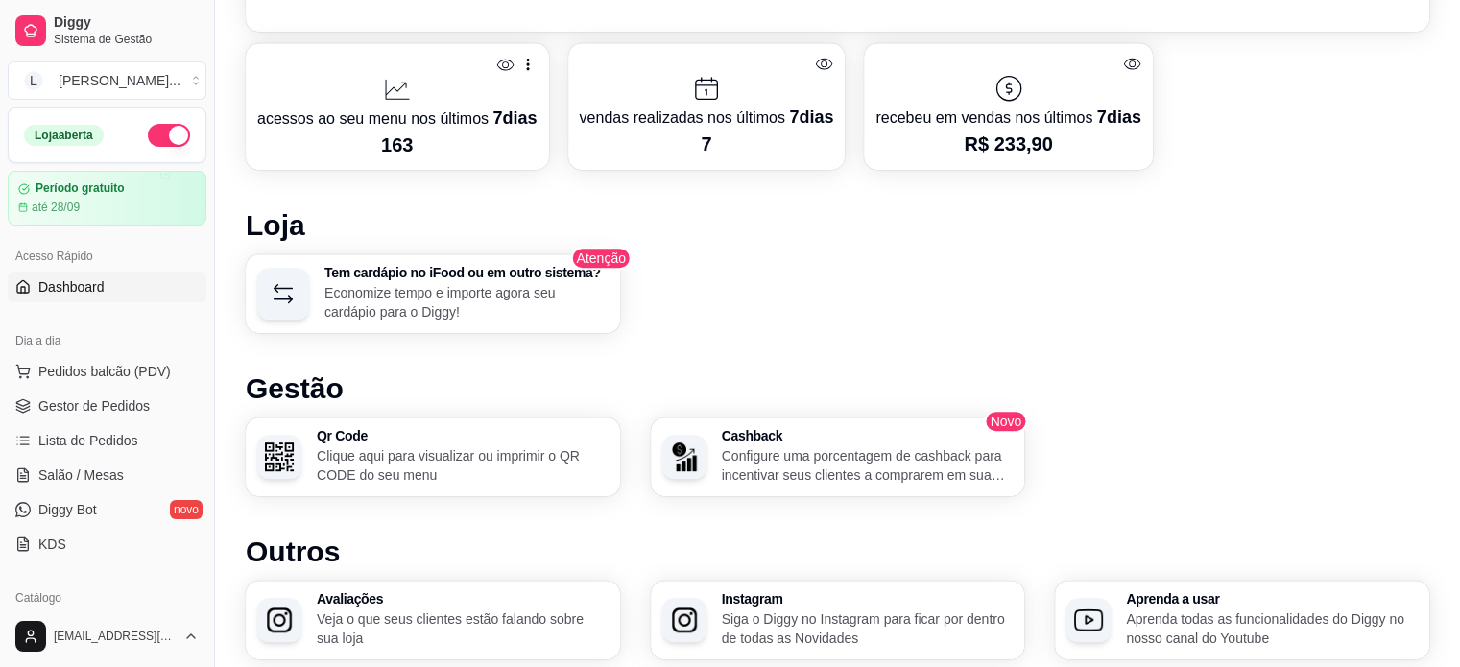
scroll to position [772, 0]
